Goal: Book appointment/travel/reservation

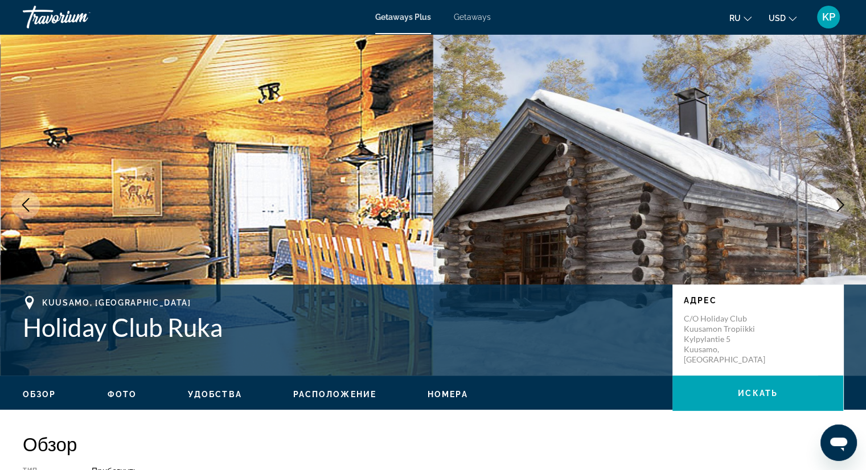
click at [64, 21] on div "Travorium" at bounding box center [80, 17] width 114 height 30
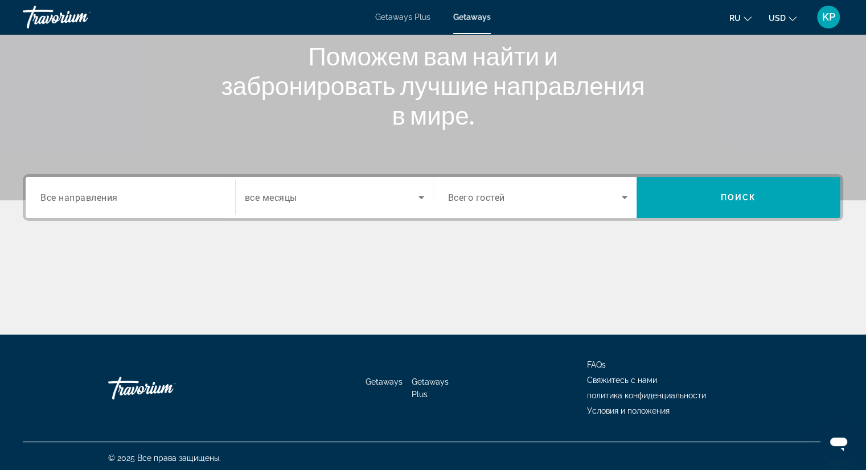
scroll to position [145, 0]
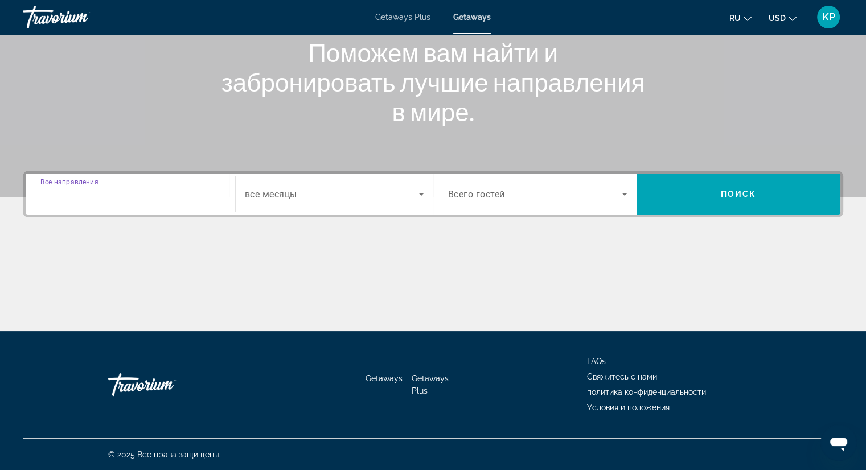
click at [196, 195] on input "Destination Все направления" at bounding box center [130, 195] width 180 height 14
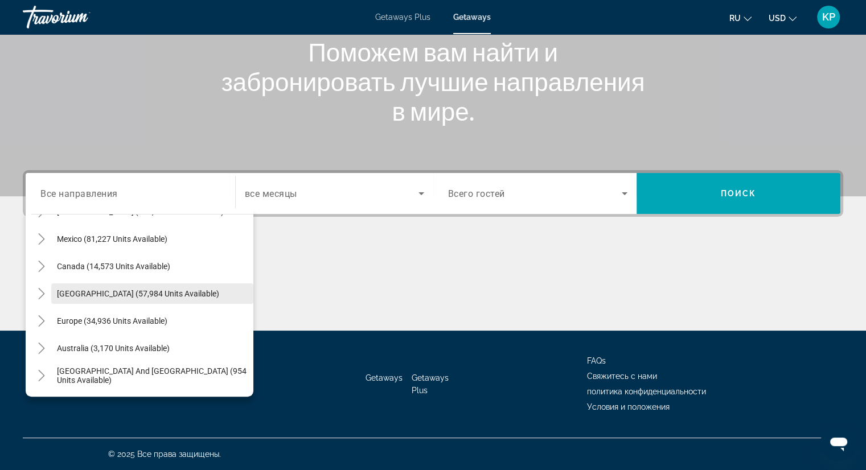
scroll to position [76, 0]
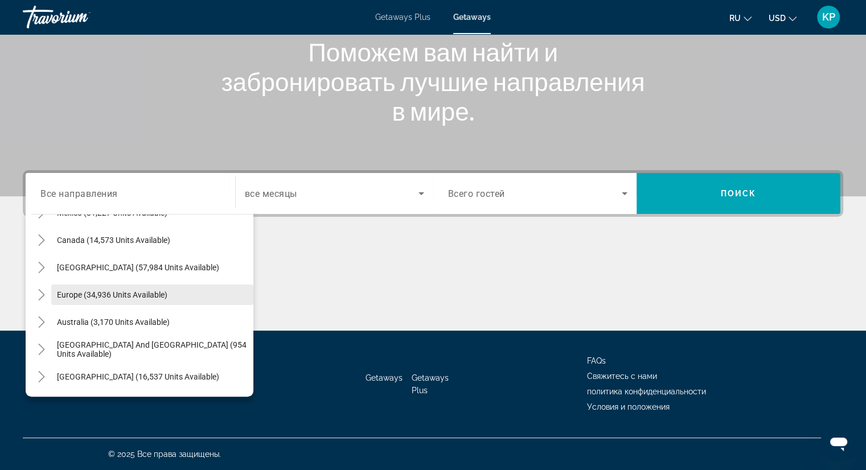
click at [173, 292] on span "Search widget" at bounding box center [152, 294] width 202 height 27
type input "**********"
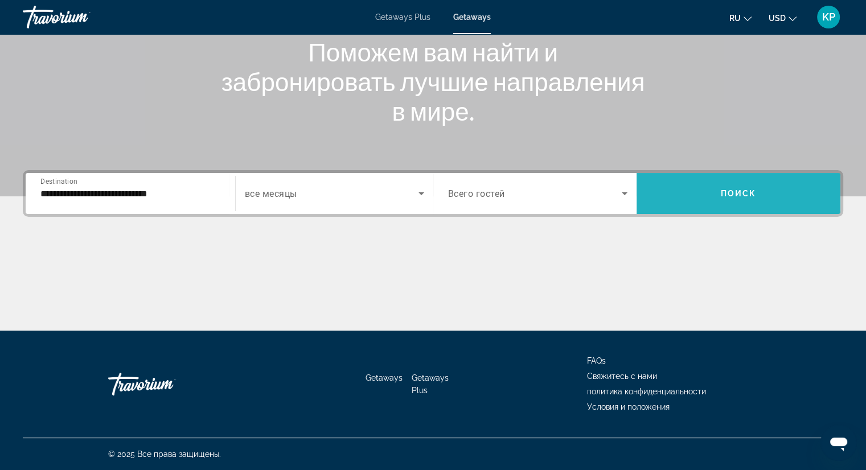
click at [742, 194] on span "Поиск" at bounding box center [739, 193] width 36 height 9
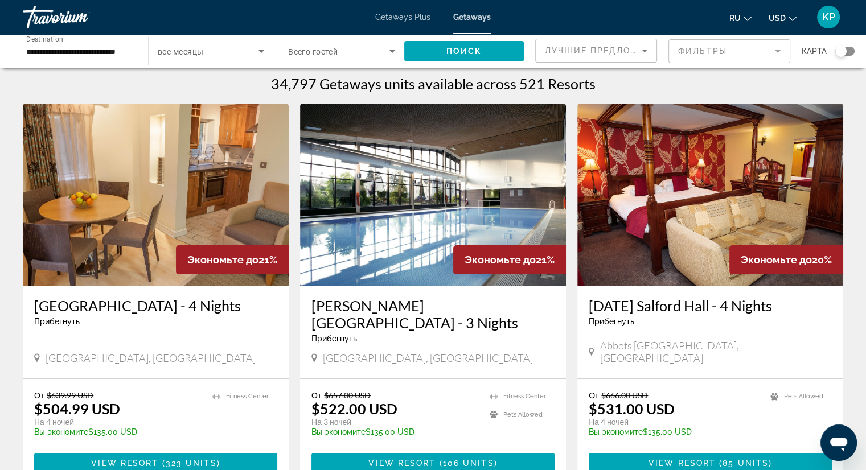
scroll to position [11, 0]
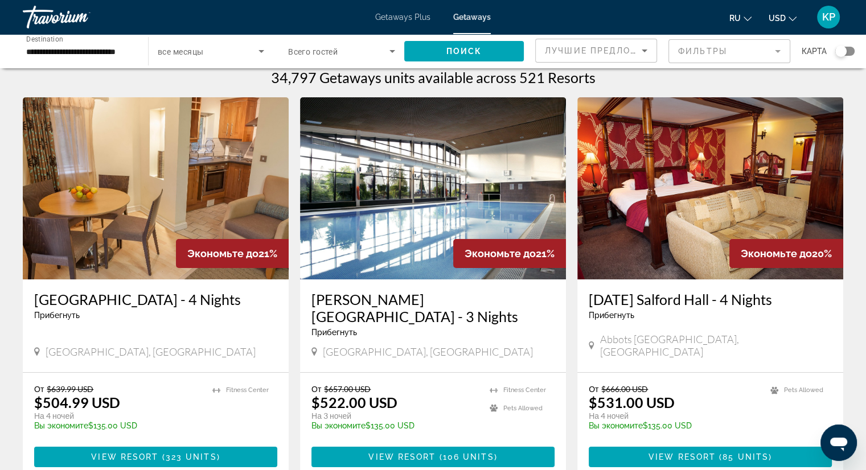
click at [693, 171] on img "Main content" at bounding box center [710, 188] width 266 height 182
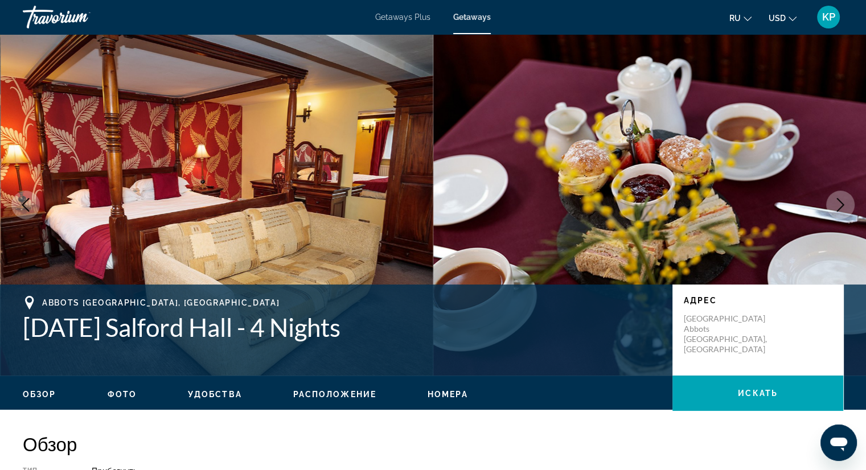
click at [843, 204] on icon "Next image" at bounding box center [840, 205] width 7 height 14
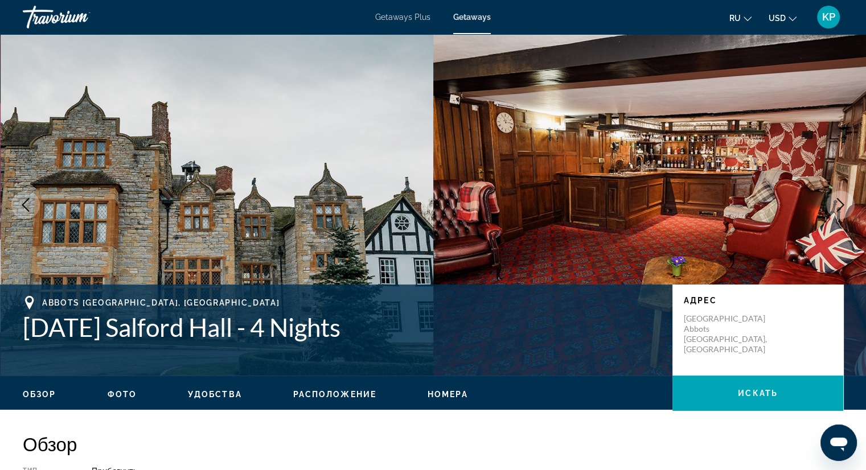
click at [845, 207] on icon "Next image" at bounding box center [841, 205] width 14 height 14
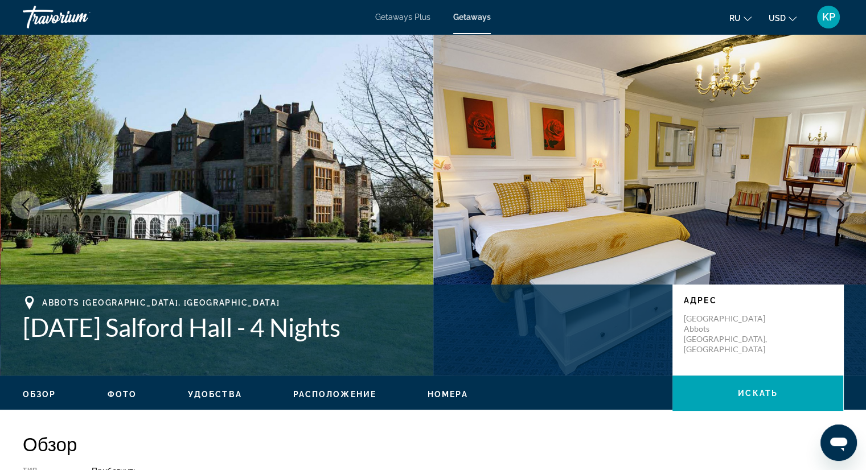
click at [844, 209] on icon "Next image" at bounding box center [841, 205] width 14 height 14
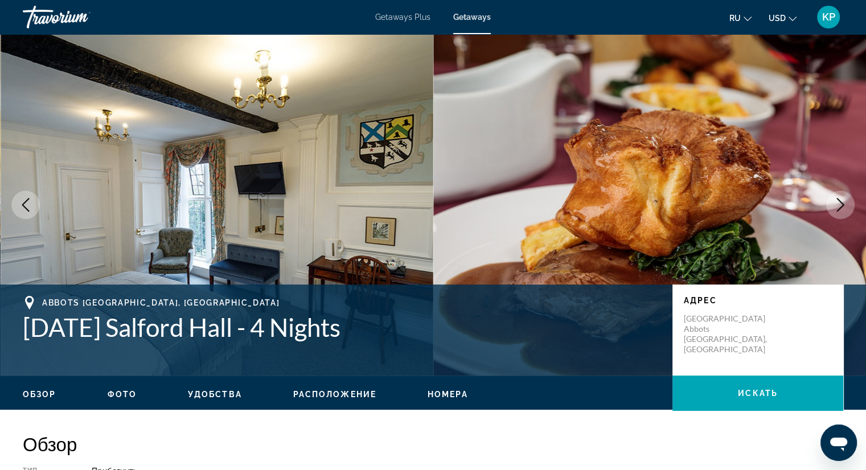
click at [843, 208] on icon "Next image" at bounding box center [841, 205] width 14 height 14
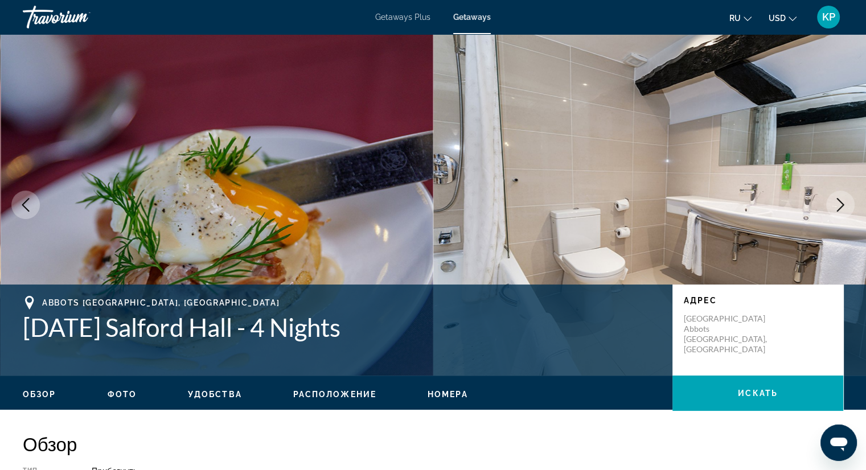
click at [843, 208] on icon "Next image" at bounding box center [841, 205] width 14 height 14
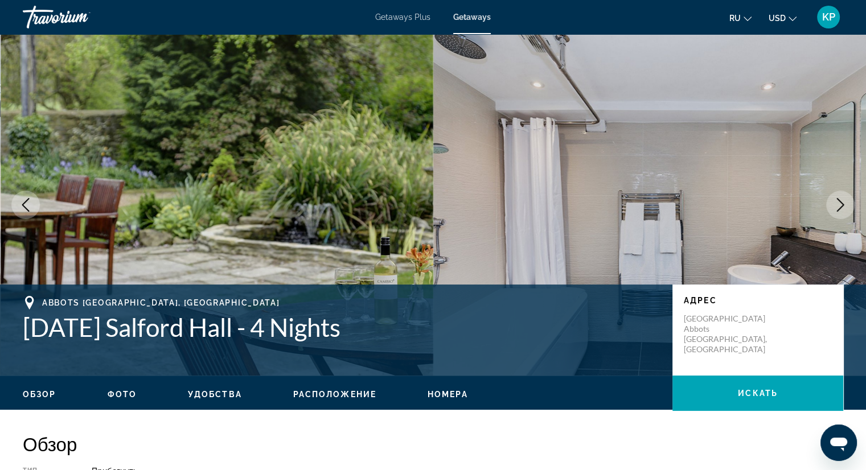
click at [843, 209] on icon "Next image" at bounding box center [841, 205] width 14 height 14
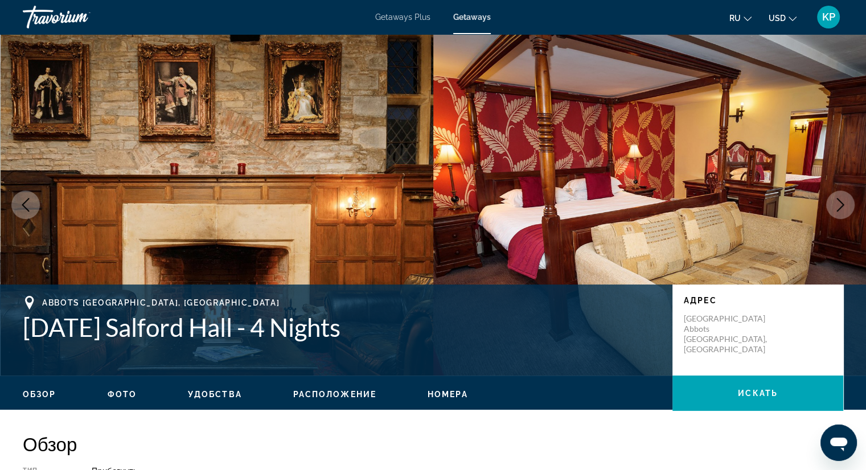
click at [843, 210] on icon "Next image" at bounding box center [841, 205] width 14 height 14
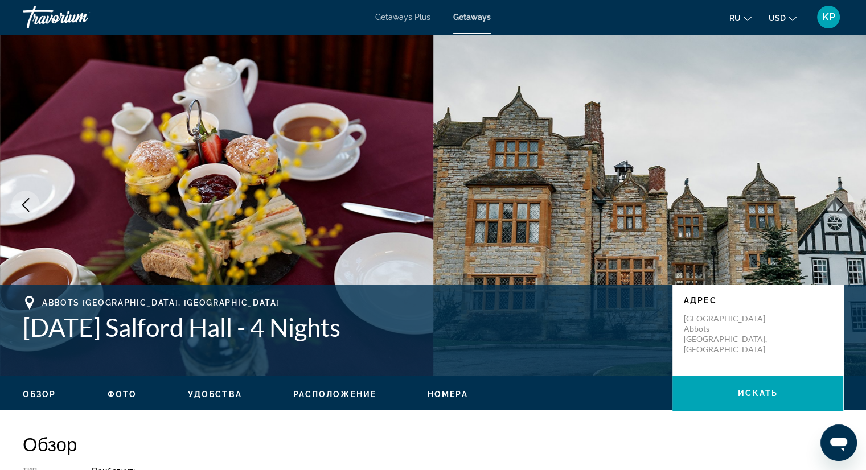
click at [843, 210] on icon "Next image" at bounding box center [841, 205] width 14 height 14
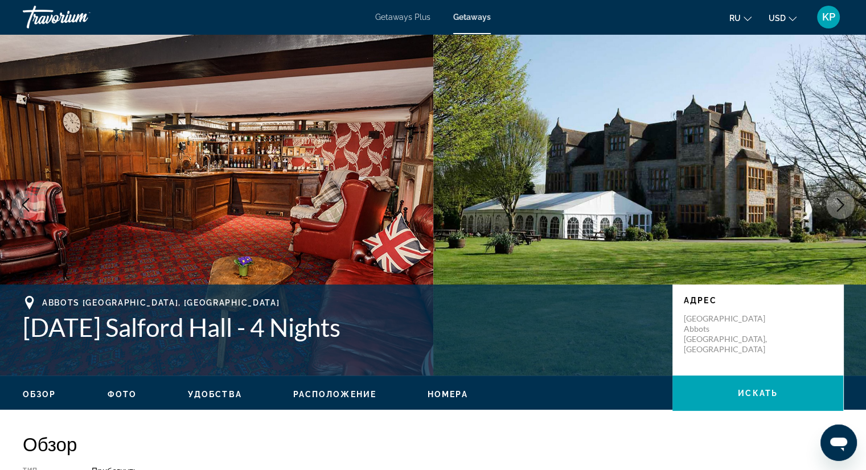
click at [843, 210] on icon "Next image" at bounding box center [841, 205] width 14 height 14
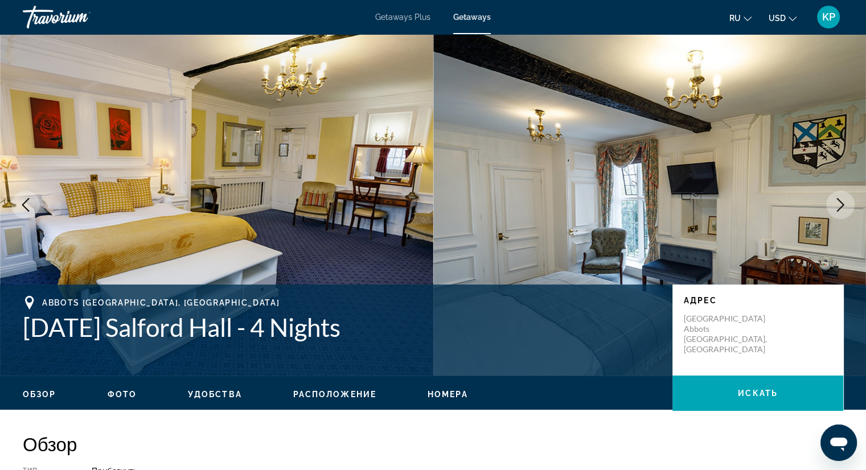
click at [843, 210] on icon "Next image" at bounding box center [841, 205] width 14 height 14
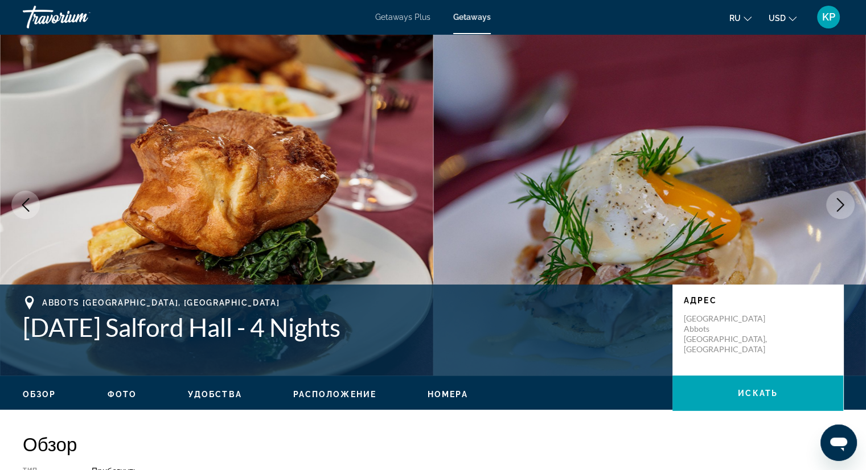
click at [843, 210] on icon "Next image" at bounding box center [841, 205] width 14 height 14
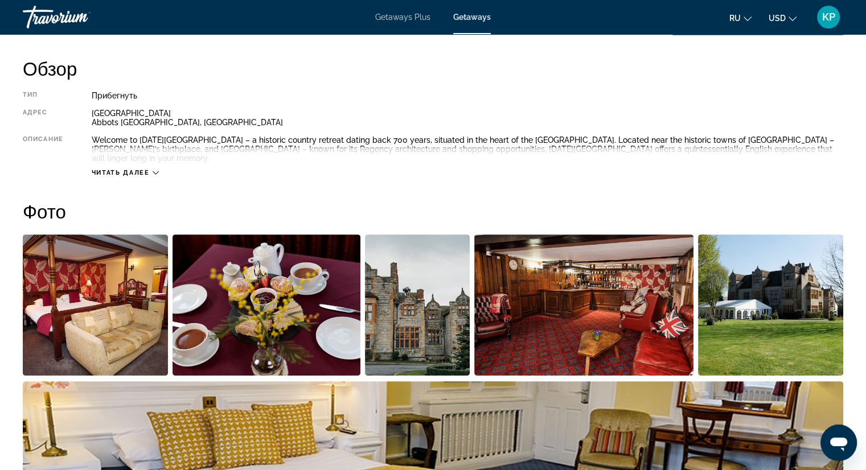
scroll to position [387, 0]
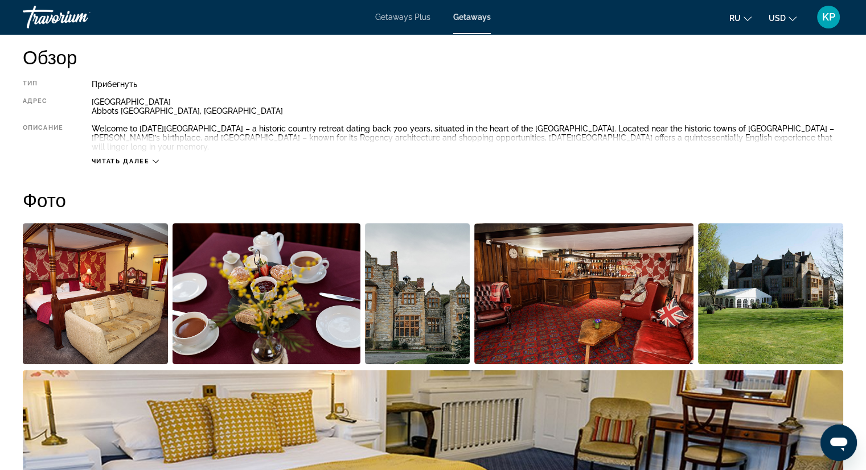
click at [156, 158] on icon "Main content" at bounding box center [156, 161] width 6 height 6
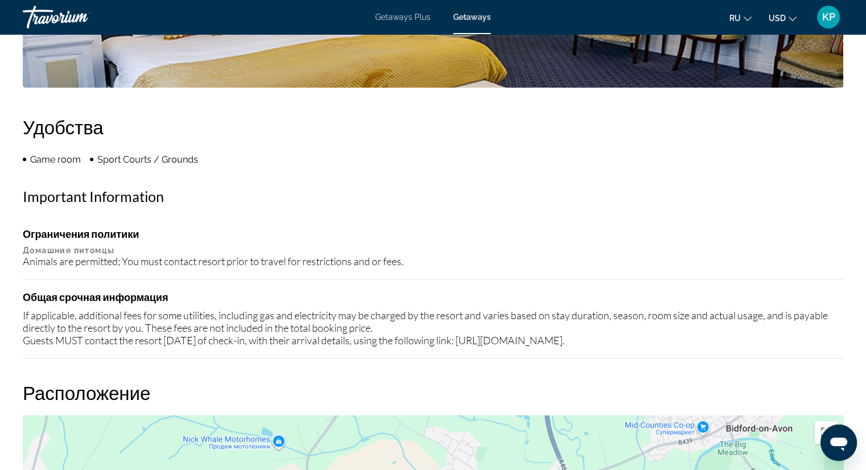
scroll to position [0, 0]
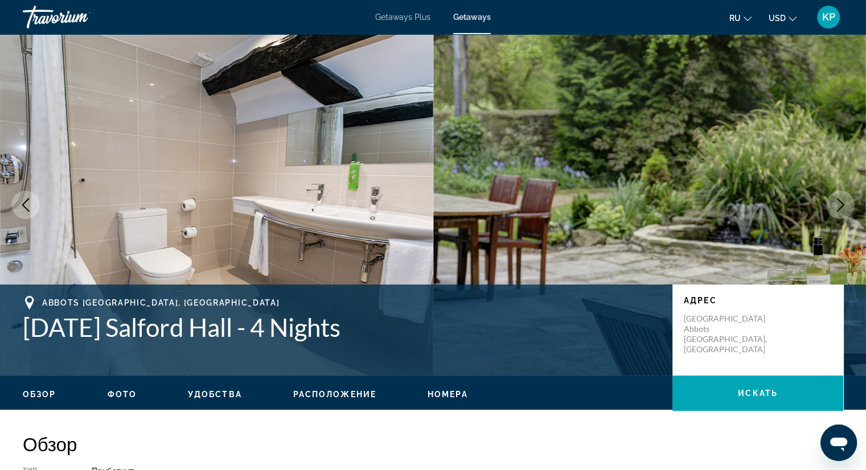
click at [55, 17] on div "Travorium" at bounding box center [80, 17] width 114 height 30
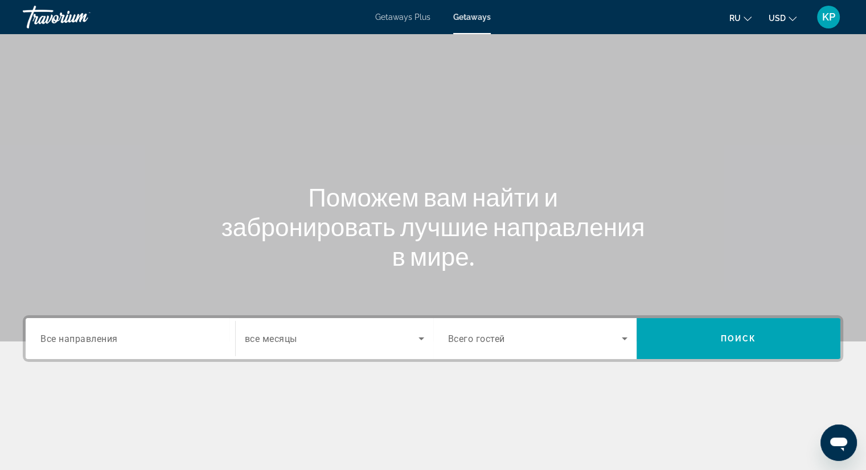
click at [135, 331] on div "Search widget" at bounding box center [130, 339] width 180 height 32
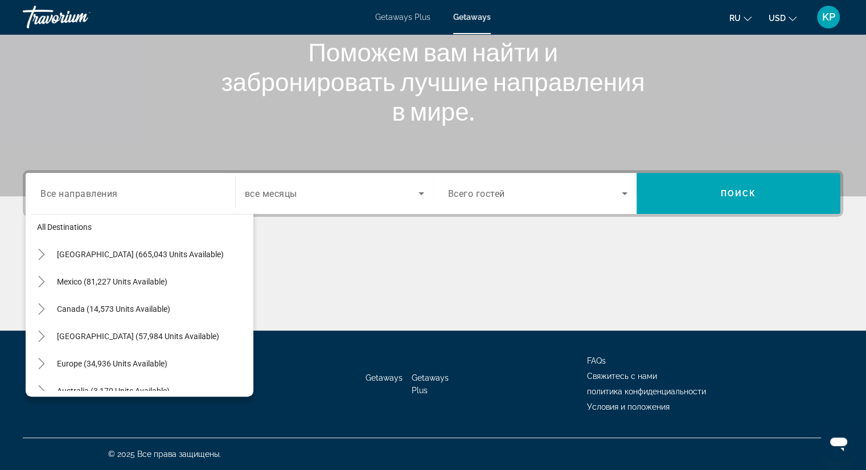
scroll to position [7, 0]
click at [183, 355] on span "Search widget" at bounding box center [152, 363] width 202 height 27
type input "**********"
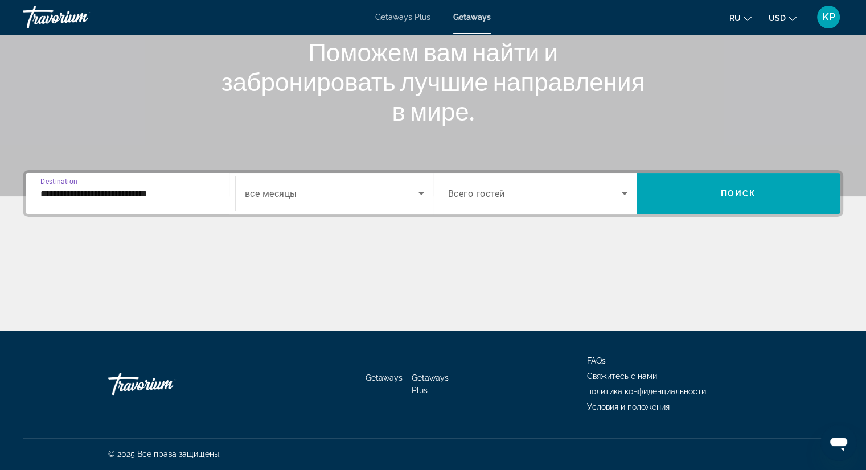
click at [420, 192] on icon "Search widget" at bounding box center [422, 194] width 14 height 14
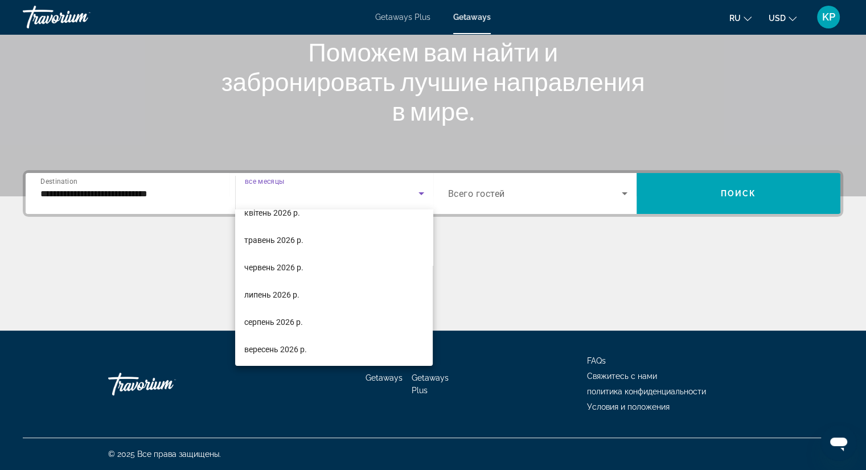
scroll to position [235, 0]
click at [351, 356] on mat-option "вересень 2026 р." at bounding box center [334, 348] width 198 height 27
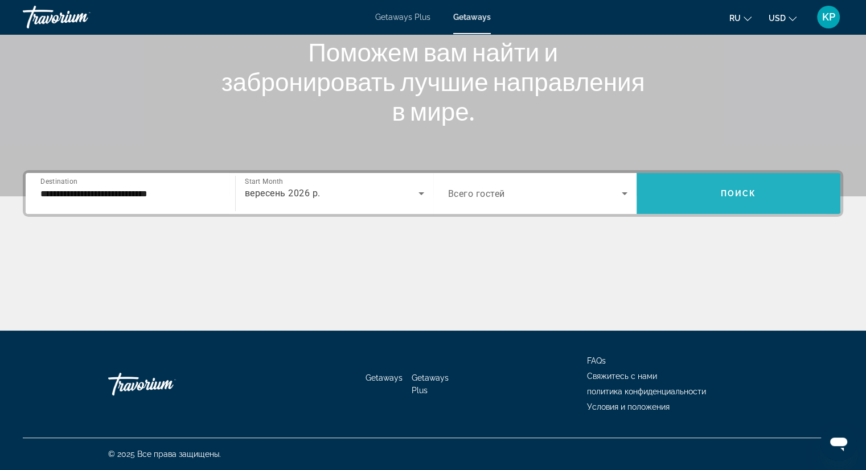
click at [690, 184] on span "Search widget" at bounding box center [739, 193] width 204 height 27
